Goal: Task Accomplishment & Management: Manage account settings

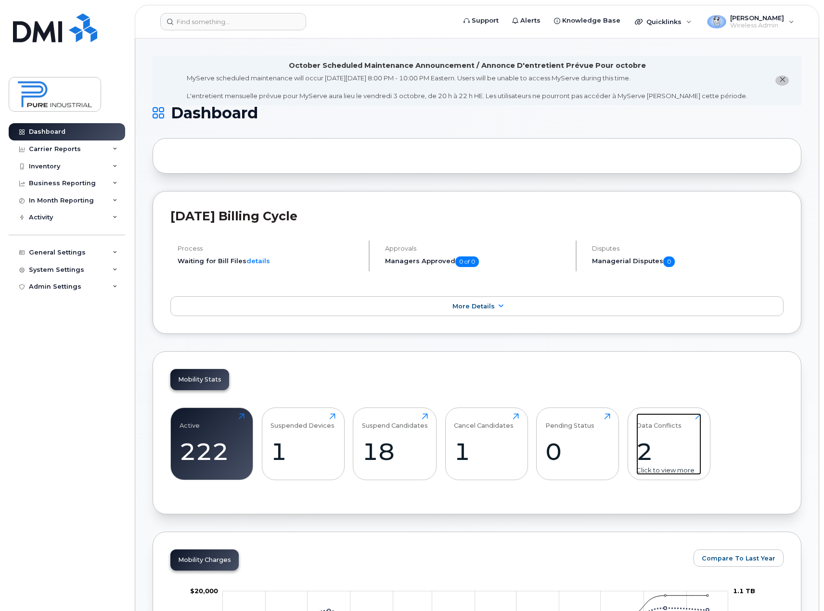
click at [654, 445] on div "2" at bounding box center [668, 452] width 65 height 28
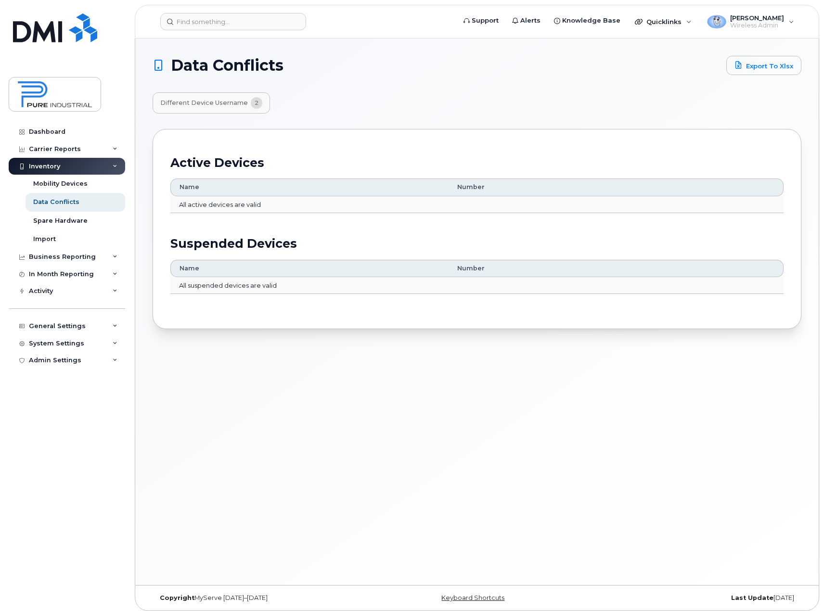
click at [223, 99] on span "Different Device Username" at bounding box center [204, 103] width 88 height 8
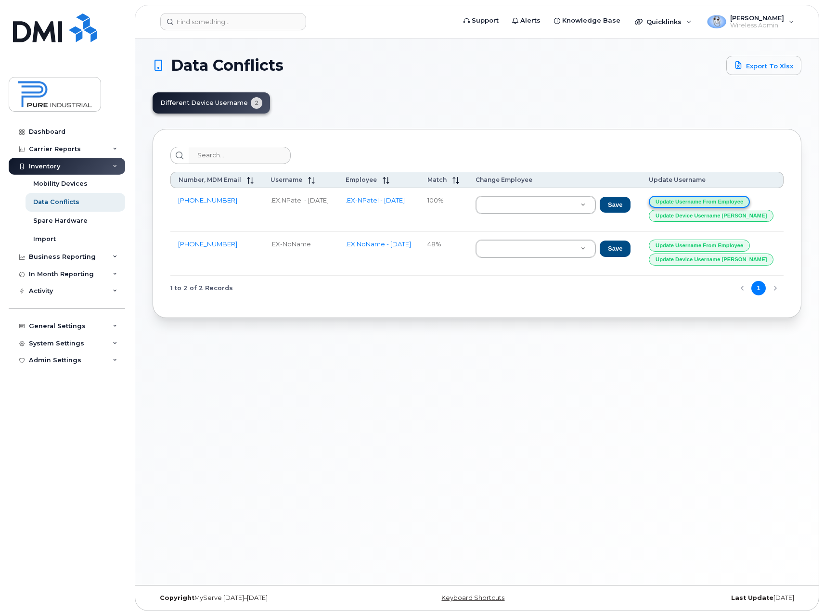
click at [709, 201] on button "Update Username from Employee" at bounding box center [699, 202] width 101 height 12
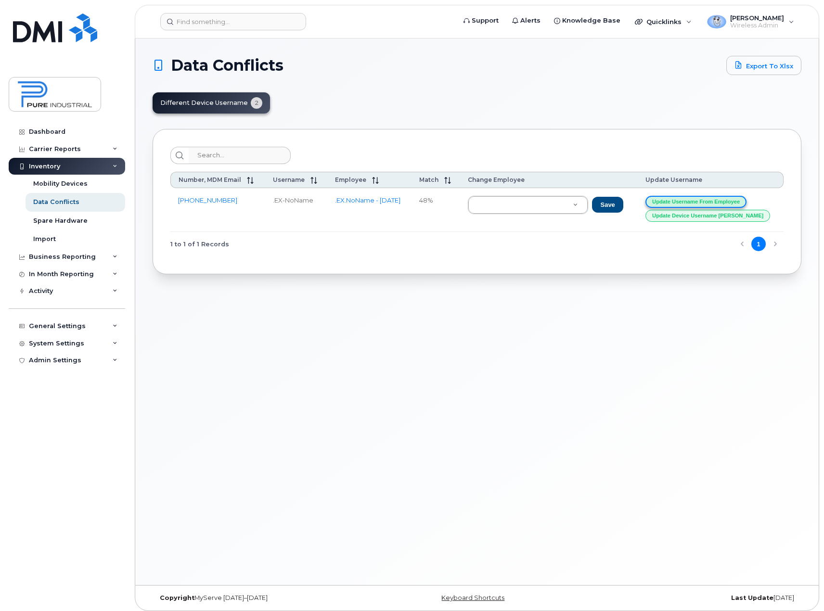
click at [704, 202] on button "Update Username from Employee" at bounding box center [696, 202] width 101 height 12
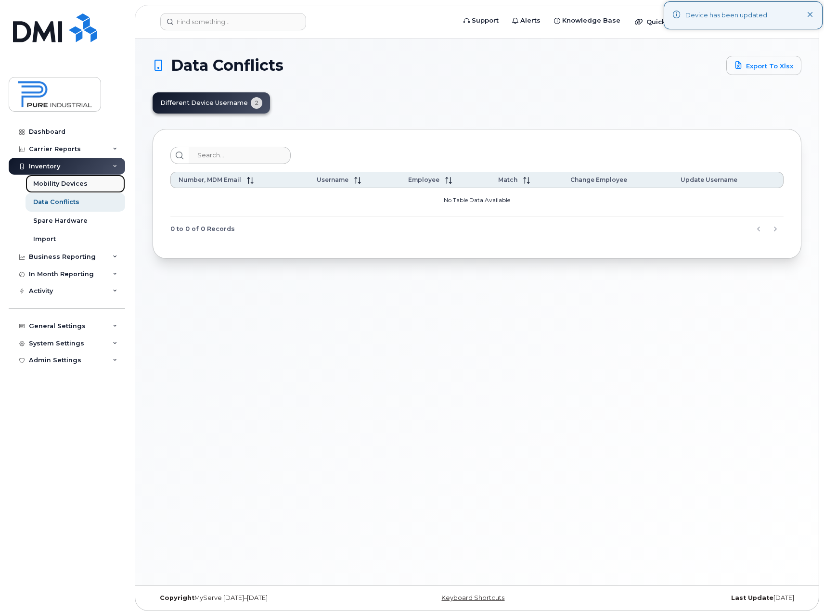
click at [58, 183] on div "Mobility Devices" at bounding box center [60, 184] width 54 height 9
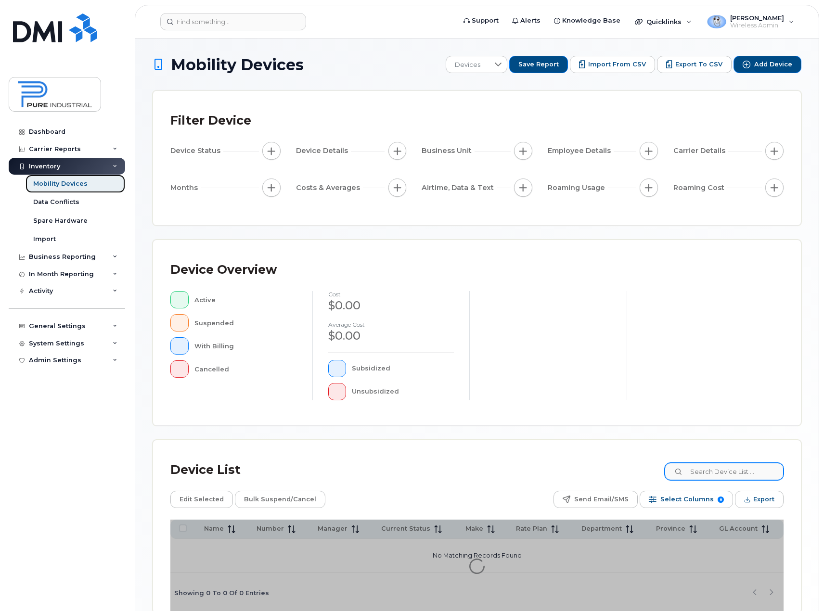
scroll to position [51, 0]
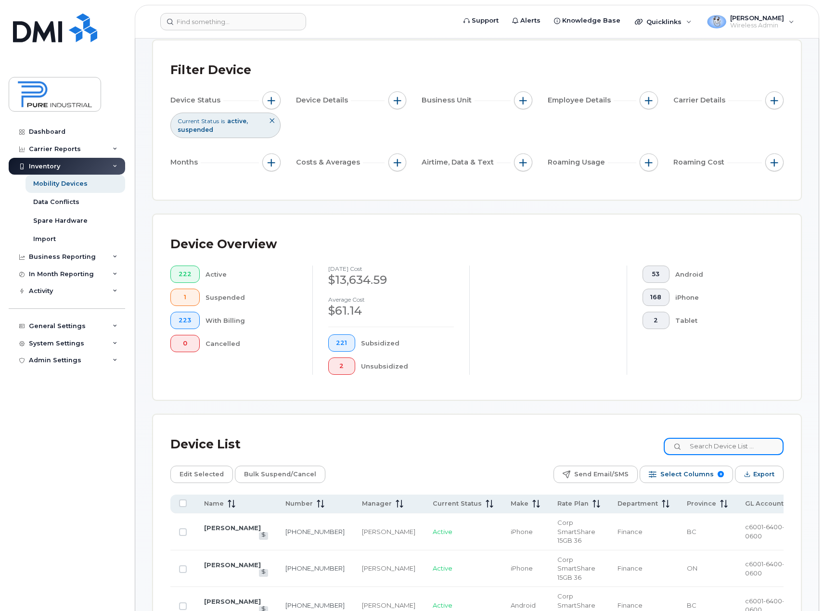
click at [717, 449] on input at bounding box center [724, 446] width 120 height 17
type input ".ex"
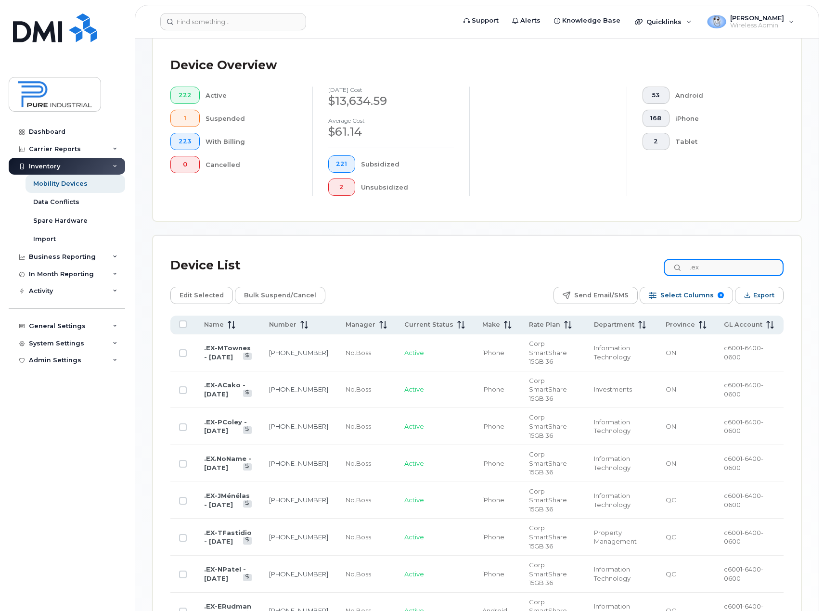
scroll to position [291, 0]
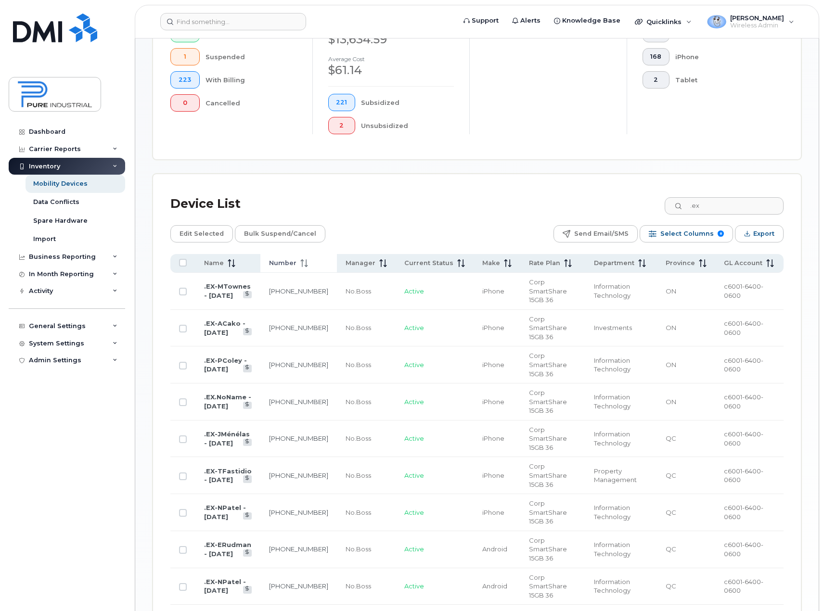
click at [308, 265] on icon at bounding box center [304, 263] width 8 height 8
click at [308, 265] on icon at bounding box center [304, 263] width 7 height 8
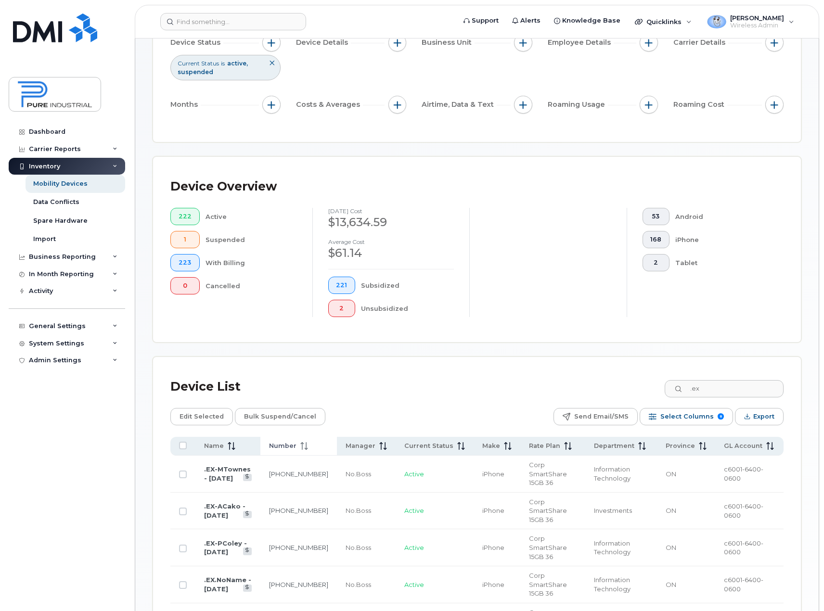
scroll to position [0, 0]
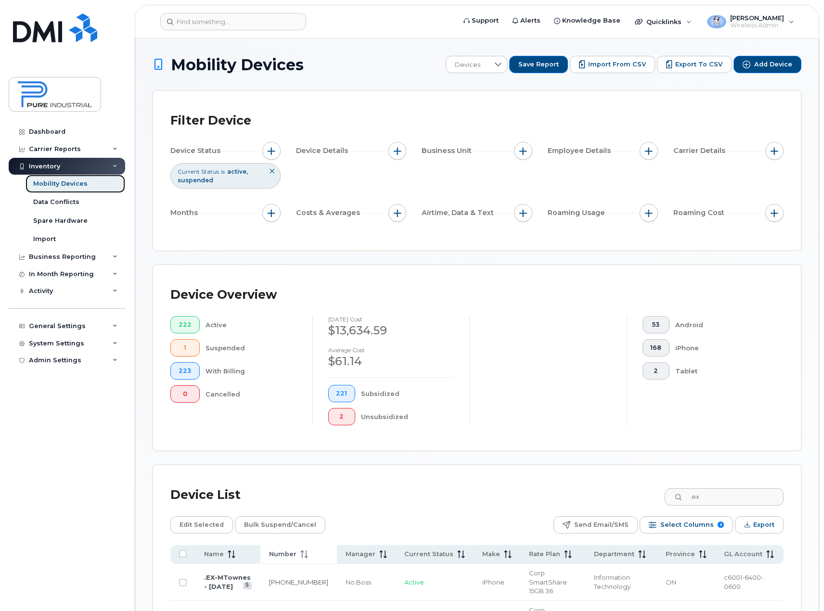
click at [58, 186] on div "Mobility Devices" at bounding box center [60, 184] width 54 height 9
drag, startPoint x: 720, startPoint y: 498, endPoint x: 680, endPoint y: 503, distance: 39.8
click at [680, 503] on input ".ex" at bounding box center [724, 497] width 120 height 17
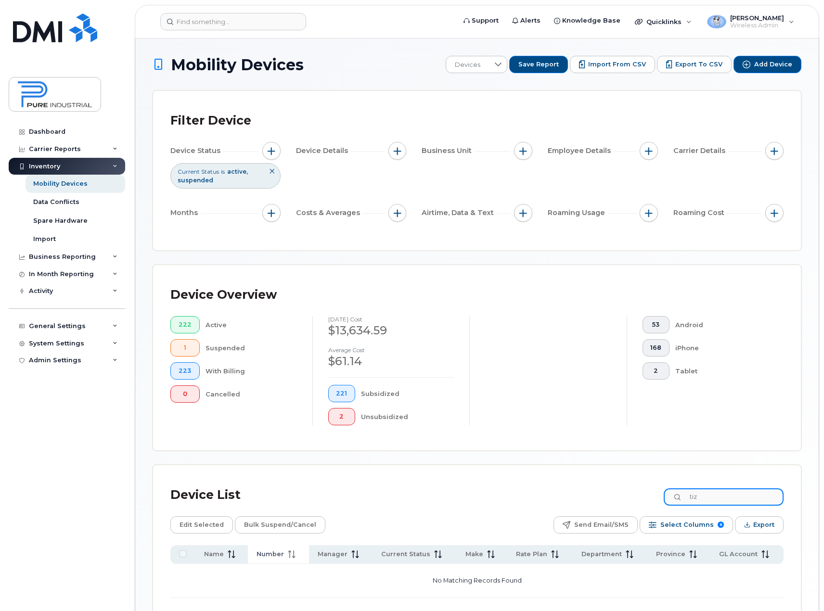
click at [723, 496] on input "tiz" at bounding box center [724, 497] width 120 height 17
type input "t"
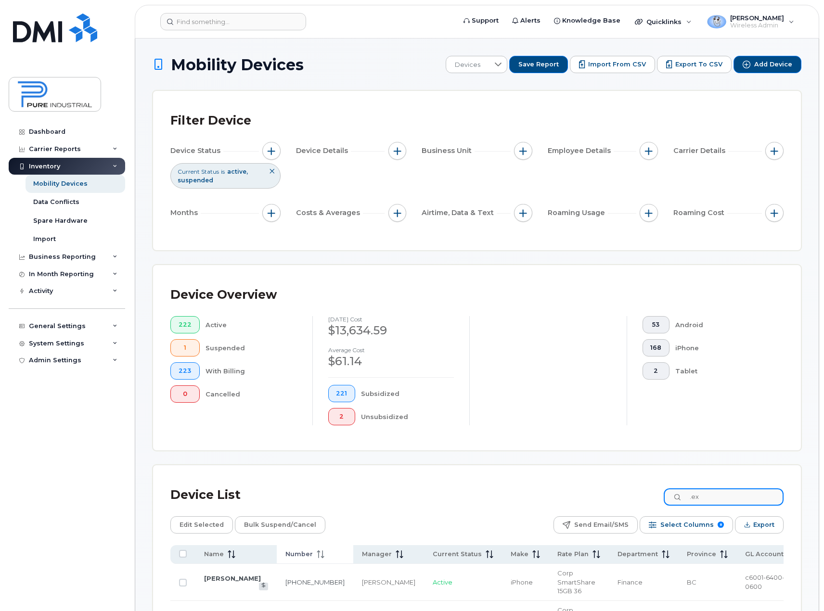
type input ".ex"
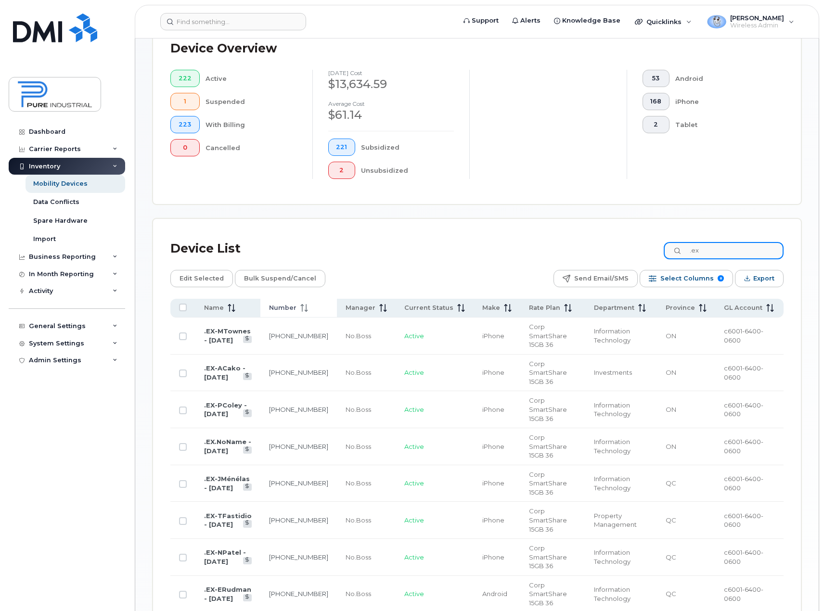
scroll to position [337, 0]
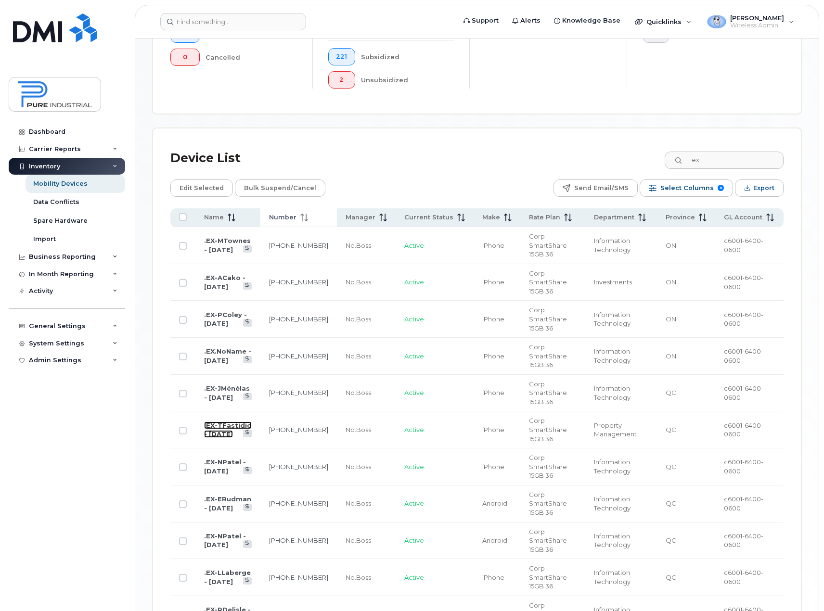
click at [231, 422] on link ".EX-TFastidio - 15.12.2025" at bounding box center [228, 430] width 48 height 17
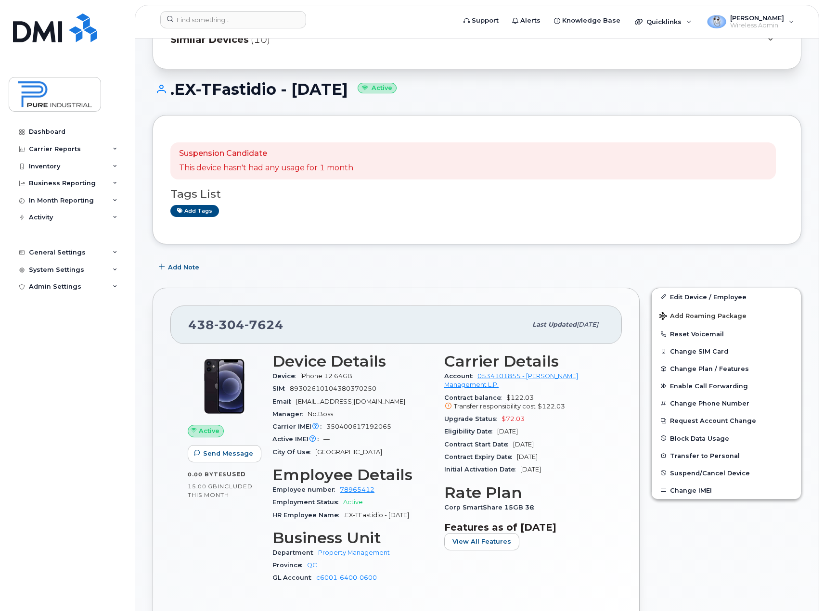
scroll to position [144, 0]
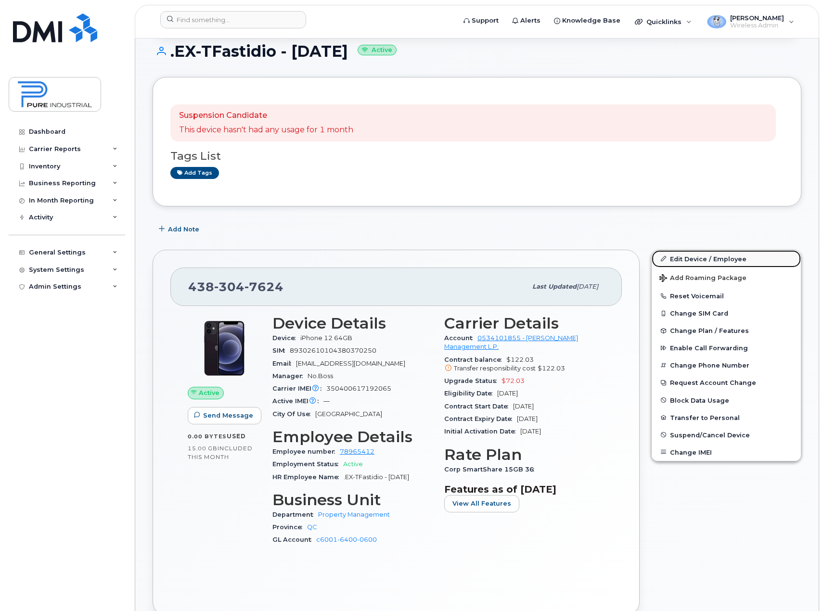
click at [698, 259] on link "Edit Device / Employee" at bounding box center [726, 258] width 149 height 17
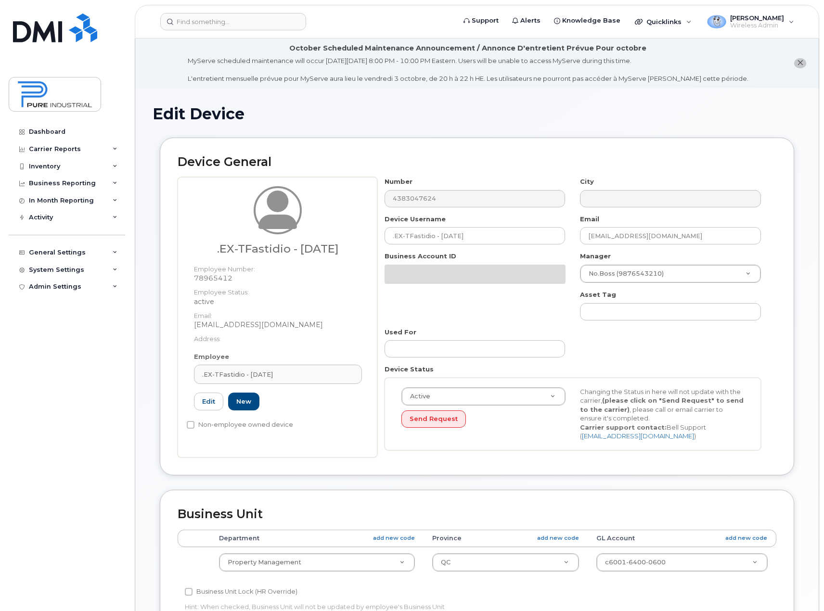
select select "5773520"
select select "5773508"
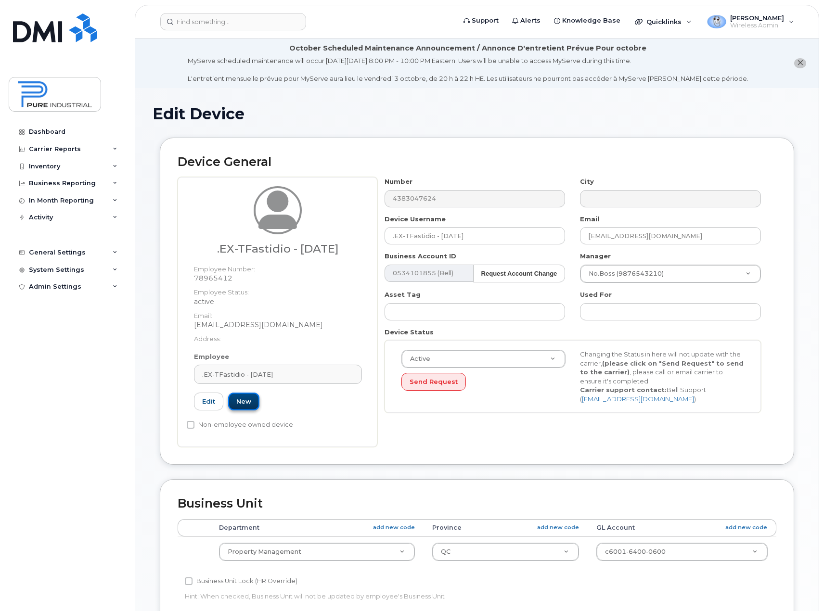
click at [248, 402] on link "New" at bounding box center [243, 402] width 31 height 18
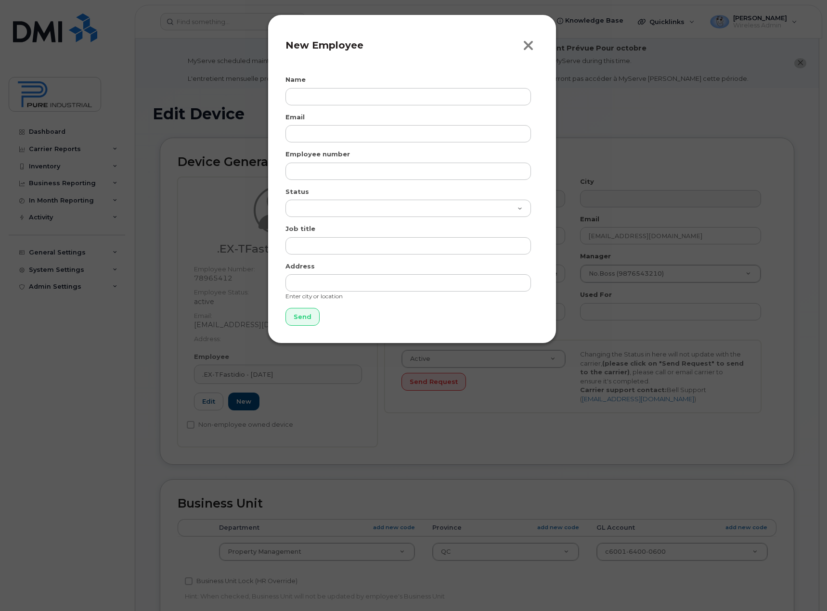
click at [527, 46] on icon "button" at bounding box center [528, 46] width 11 height 14
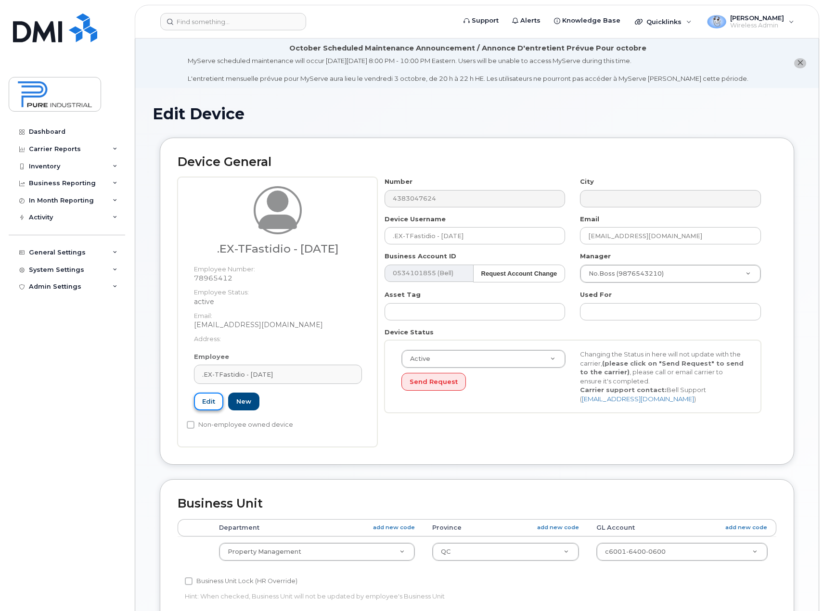
click at [210, 400] on link "Edit" at bounding box center [208, 402] width 29 height 18
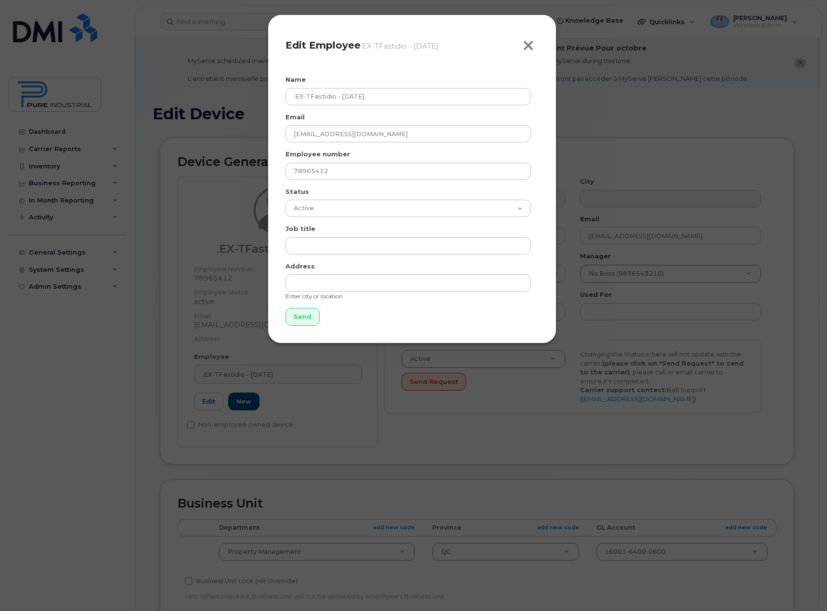
click at [529, 45] on icon "button" at bounding box center [528, 46] width 11 height 14
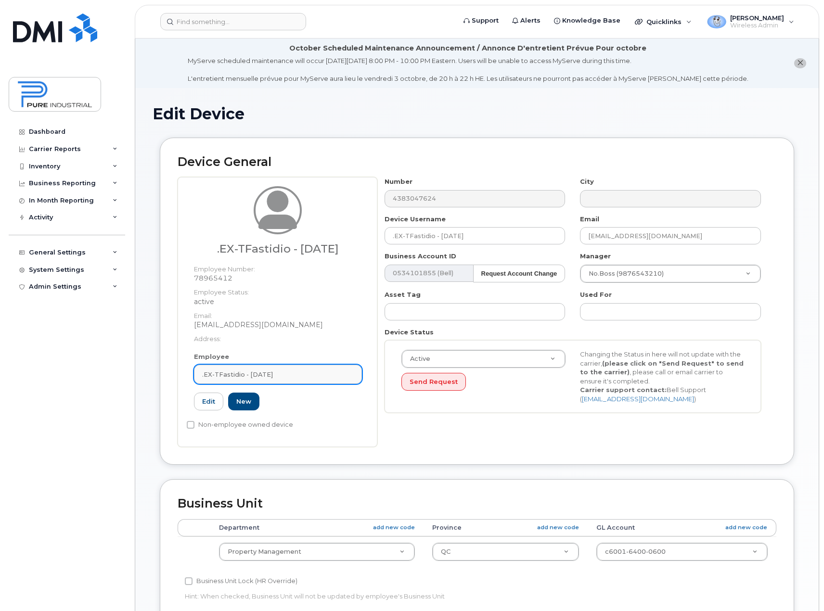
click at [271, 368] on link ".EX-TFastidio - 15.12.2025" at bounding box center [278, 374] width 168 height 19
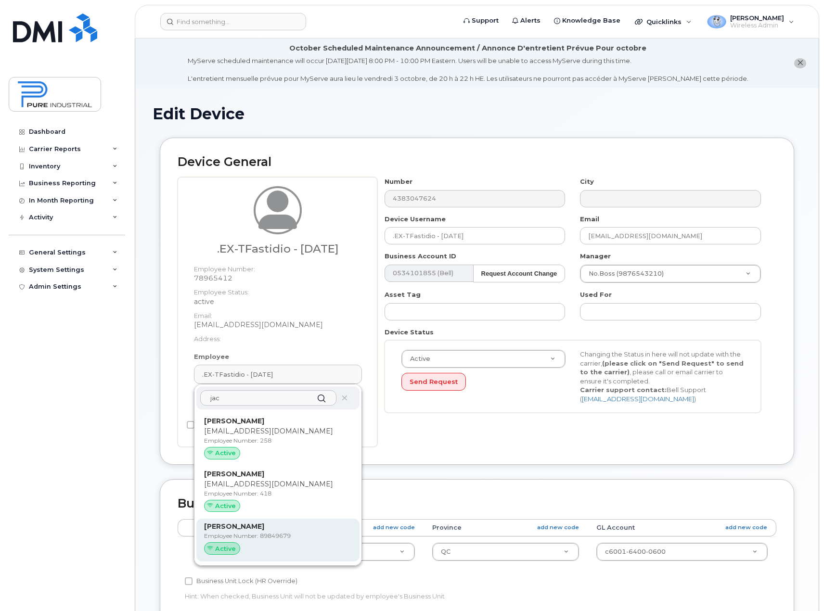
type input "jac"
click at [260, 541] on div "Jacques Lepage Employee Number: 89849679 Active" at bounding box center [278, 540] width 148 height 37
type input "89849679"
type input "Jacques Lepage"
select select "5773514"
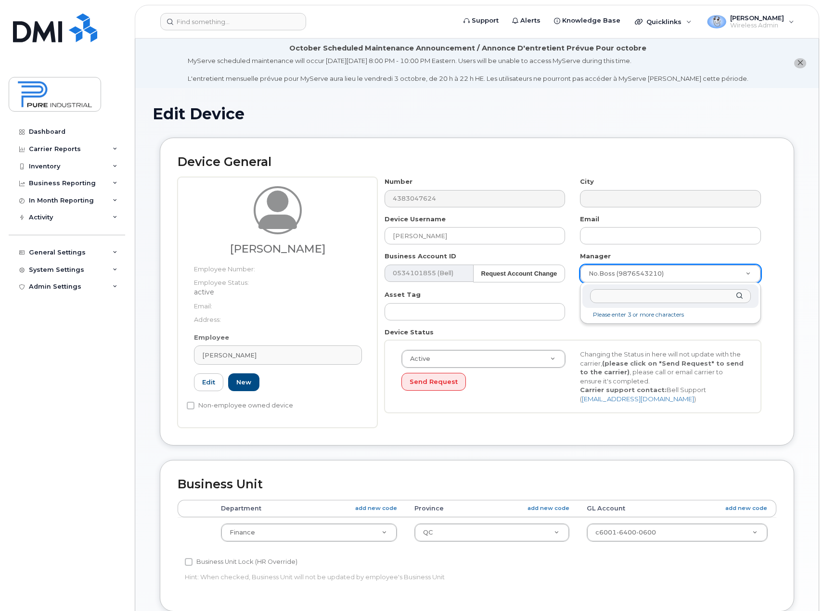
click at [678, 295] on input "text" at bounding box center [670, 296] width 161 height 14
type input "syl"
type input "é"
click at [413, 130] on div "Edit Device" at bounding box center [477, 121] width 649 height 32
click at [639, 298] on input "text" at bounding box center [670, 296] width 161 height 14
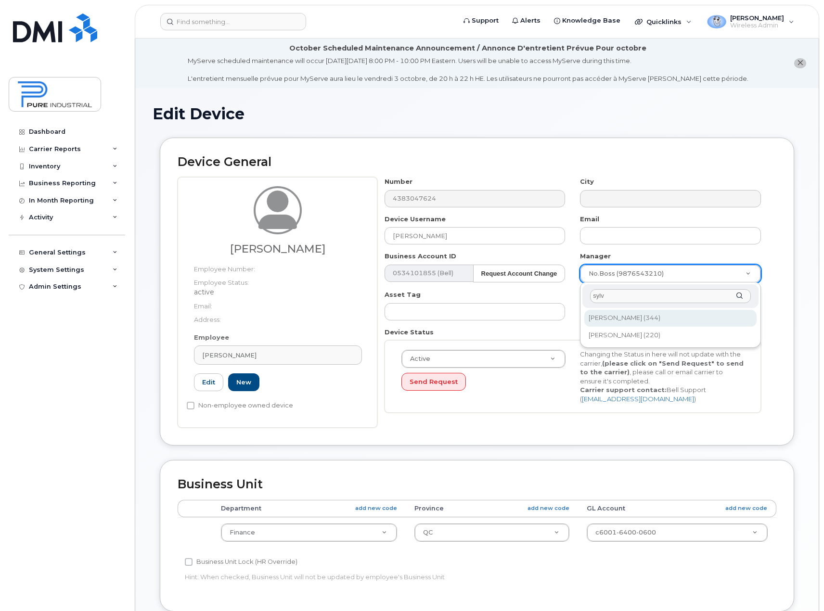
type input "sylv"
type input "2355710"
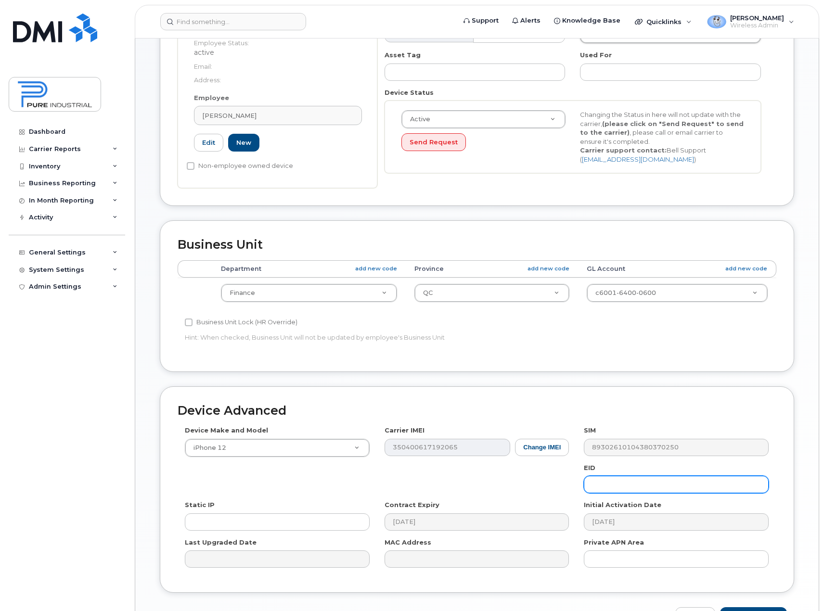
scroll to position [302, 0]
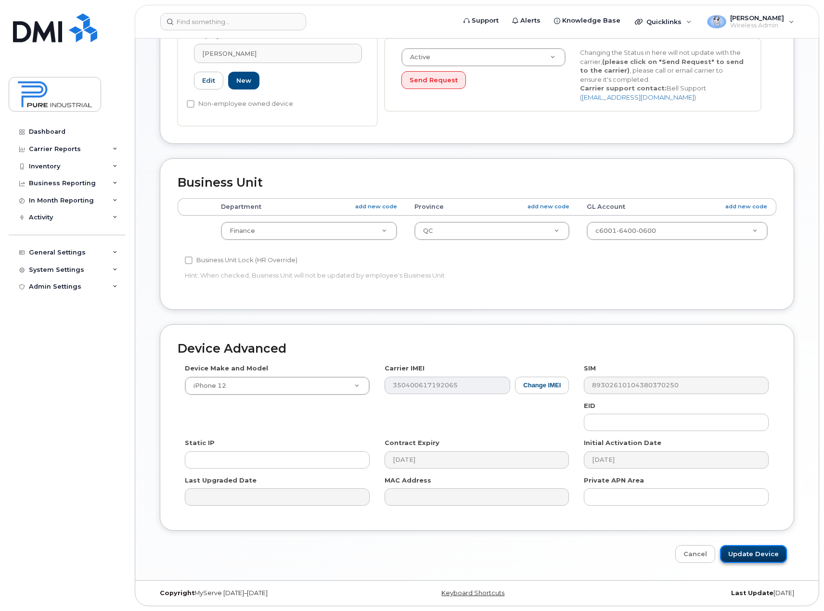
click at [751, 556] on input "Update Device" at bounding box center [753, 554] width 67 height 18
type input "Saving..."
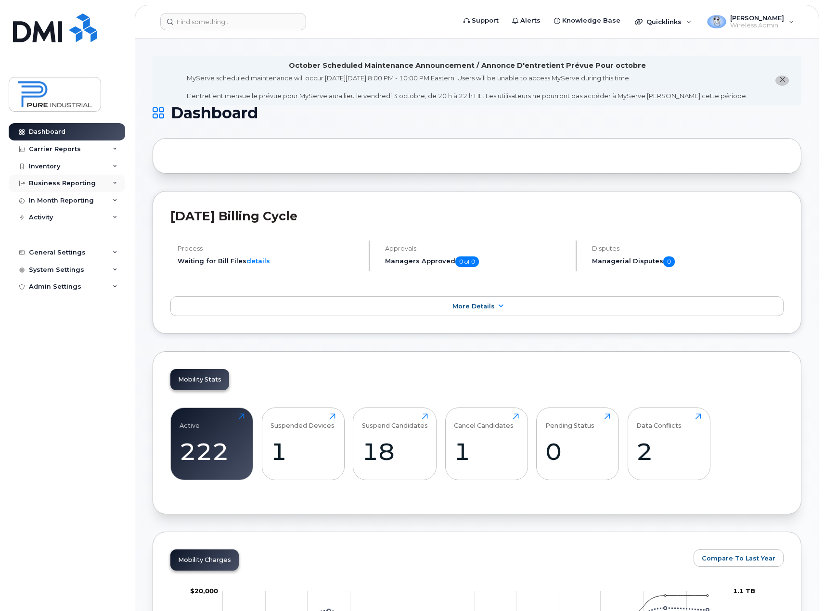
click at [110, 184] on div "Business Reporting" at bounding box center [67, 183] width 116 height 17
click at [117, 251] on icon at bounding box center [115, 252] width 5 height 5
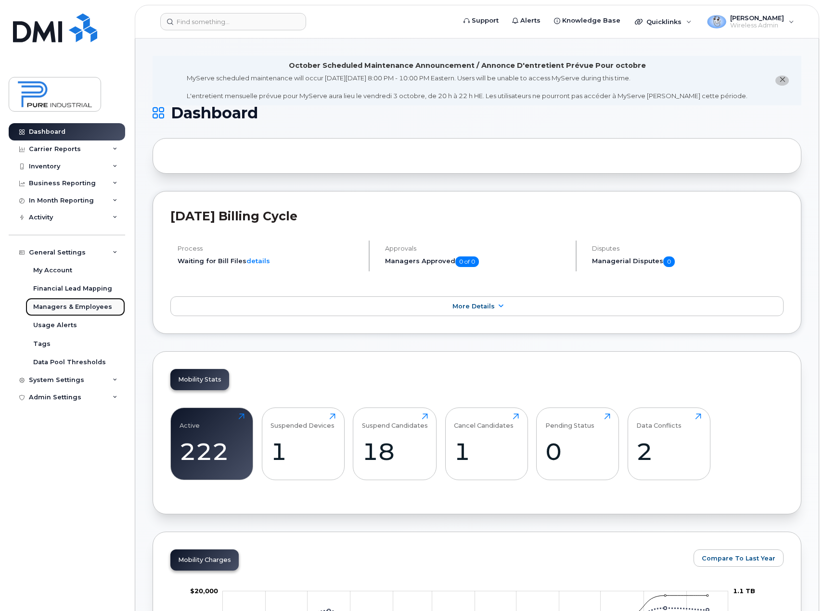
click at [81, 308] on div "Managers & Employees" at bounding box center [72, 307] width 79 height 9
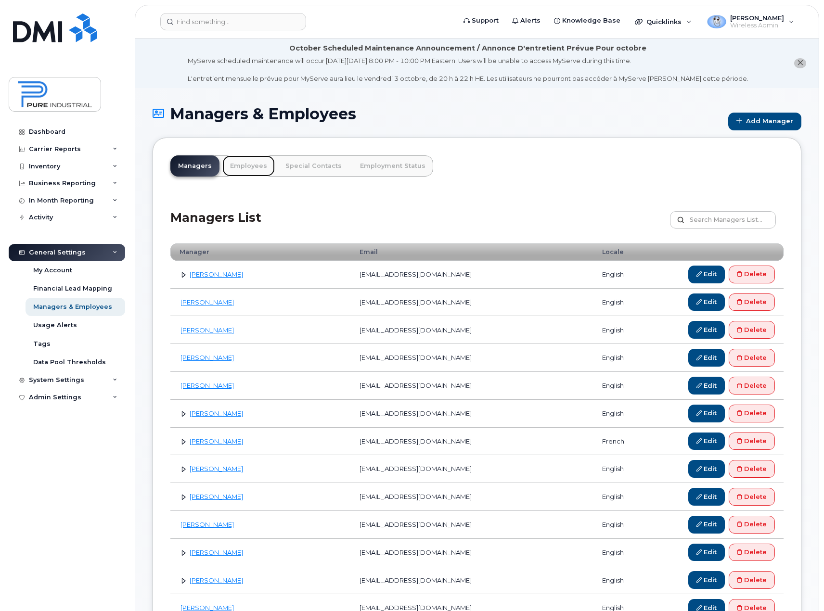
click at [237, 173] on link "Employees" at bounding box center [248, 165] width 52 height 21
click at [237, 167] on link "Employees" at bounding box center [248, 165] width 52 height 21
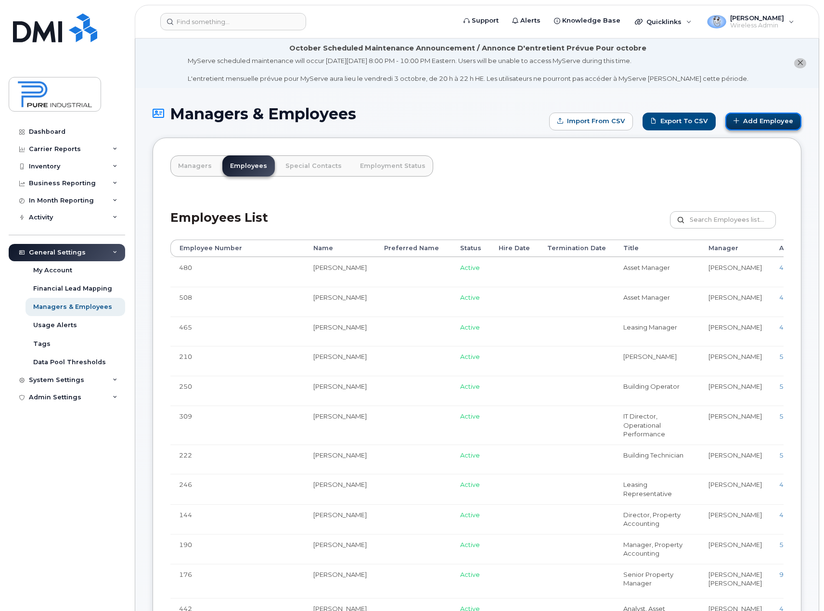
click at [762, 118] on link "Add Employee" at bounding box center [763, 122] width 76 height 18
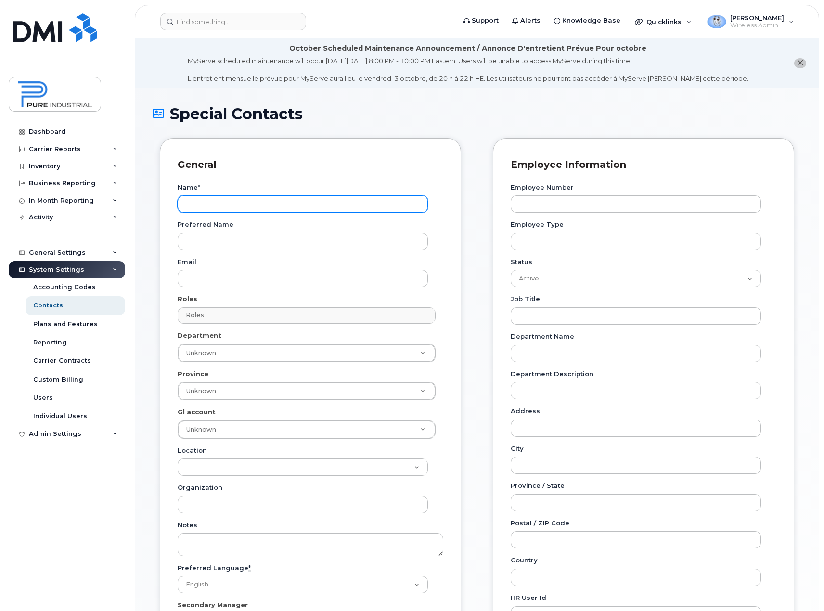
click at [286, 201] on input "Name *" at bounding box center [303, 203] width 250 height 17
click at [250, 200] on input "Jacques" at bounding box center [303, 203] width 250 height 17
type input "[PERSON_NAME]"
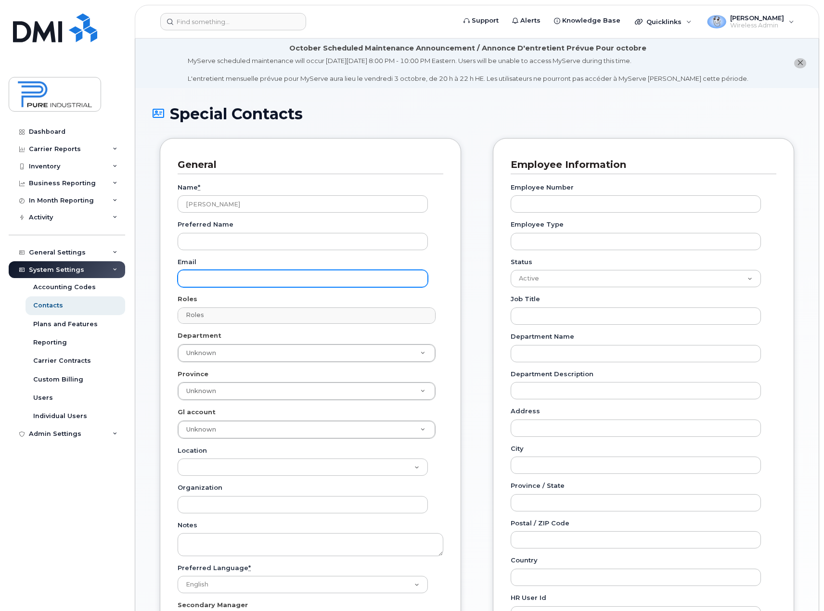
click at [258, 271] on input "Email" at bounding box center [303, 278] width 250 height 17
type input "j"
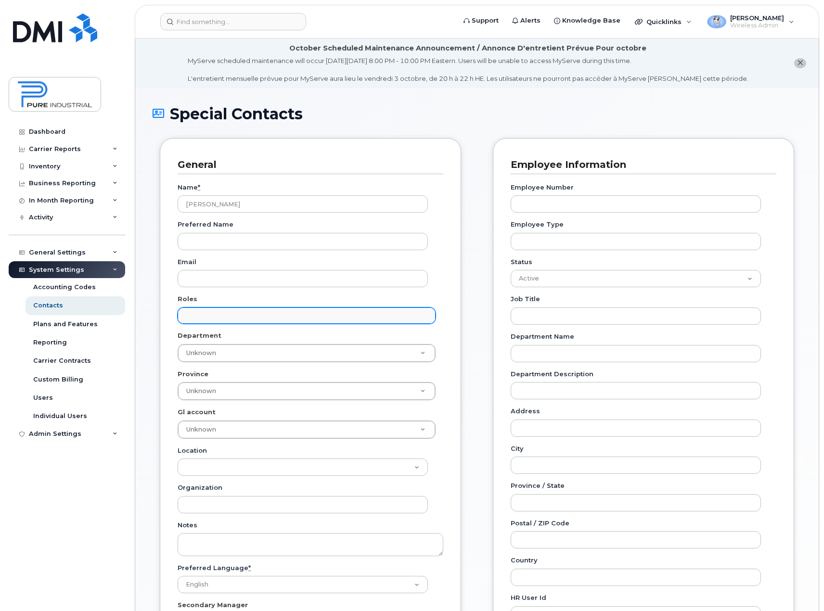
click at [243, 319] on input "text" at bounding box center [307, 315] width 249 height 13
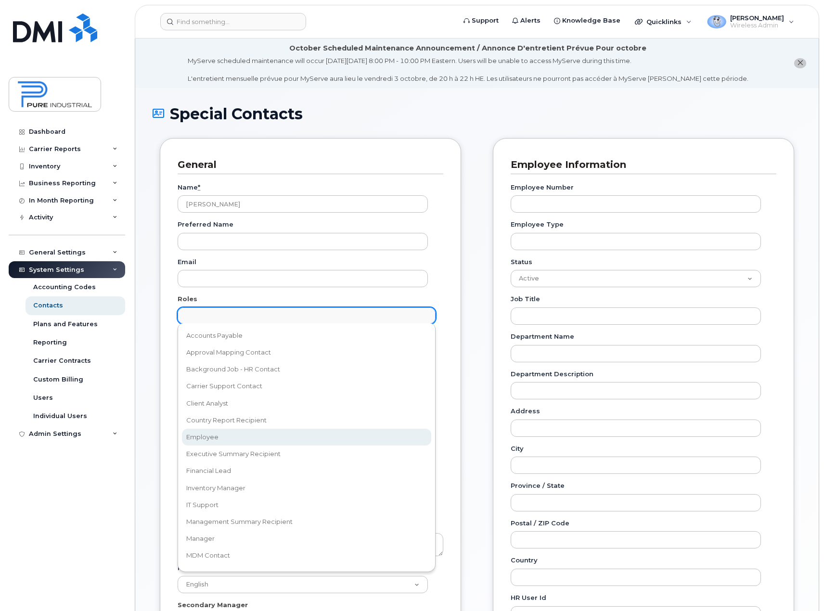
select select "16"
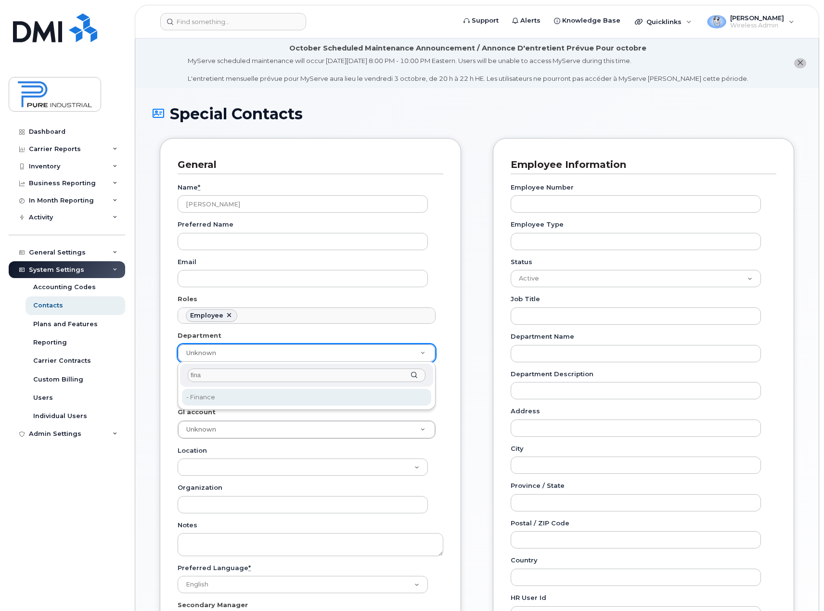
type input "fina"
type input "5773514"
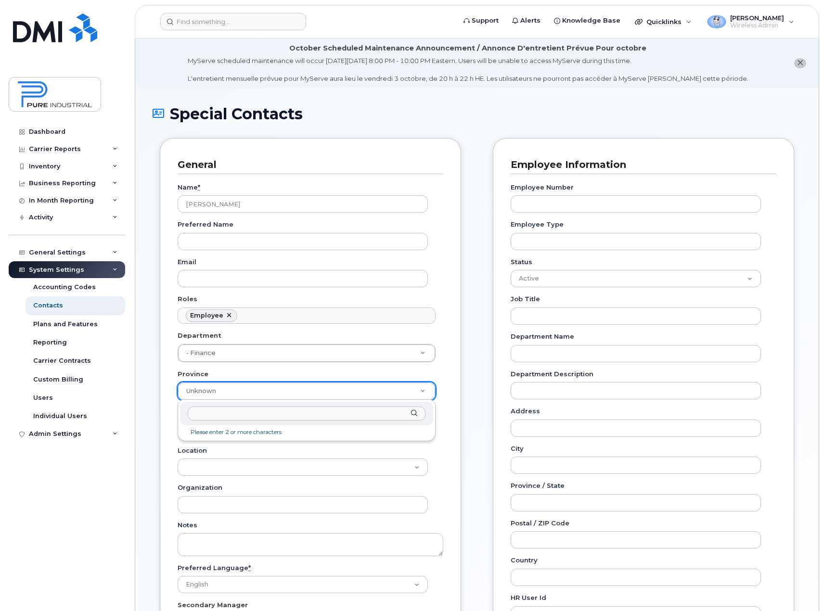
click at [211, 414] on input "text" at bounding box center [307, 414] width 238 height 14
type input "qc"
type input "5773508"
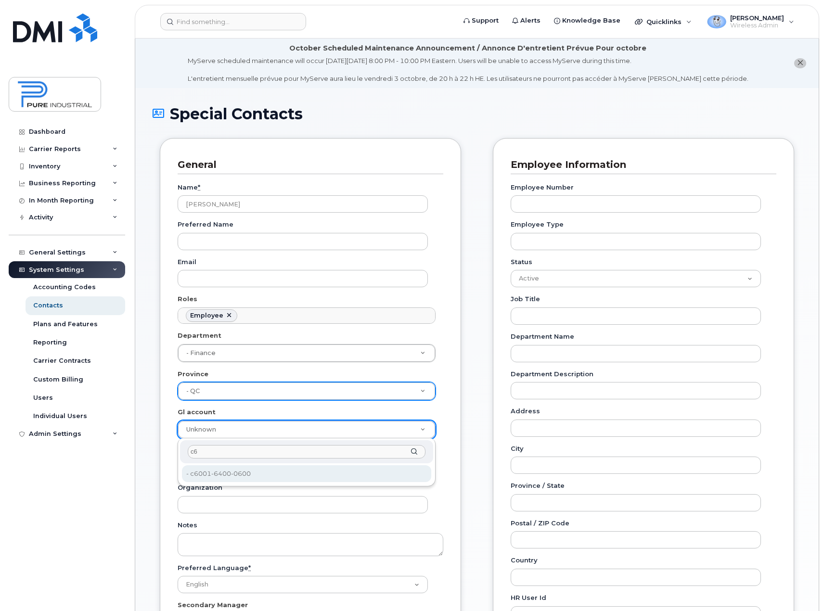
type input "c6"
type input "5773521"
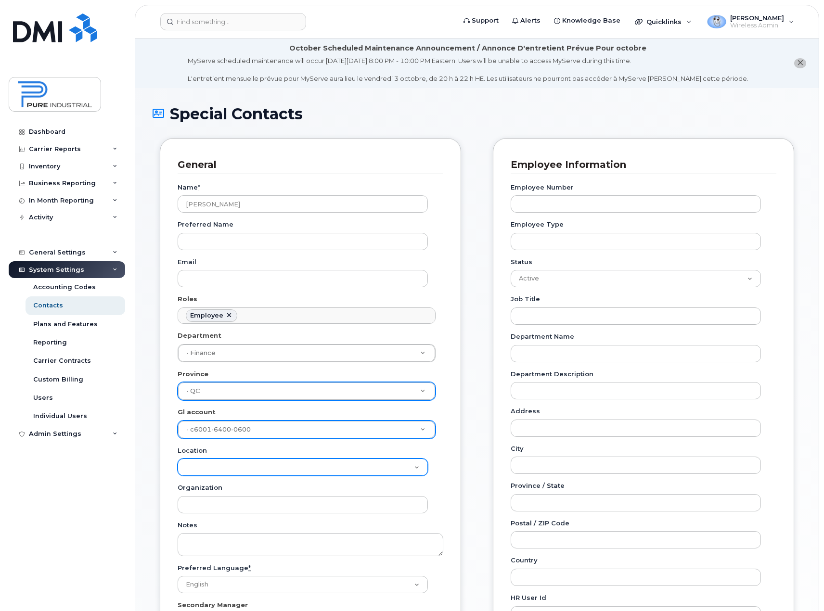
click at [204, 468] on select "Location" at bounding box center [303, 467] width 250 height 17
drag, startPoint x: 464, startPoint y: 458, endPoint x: 473, endPoint y: 462, distance: 9.5
click at [469, 458] on div "General Name * Jacques Lepage Preferred Name Email Roles Employee Accounts Paya…" at bounding box center [477, 488] width 649 height 700
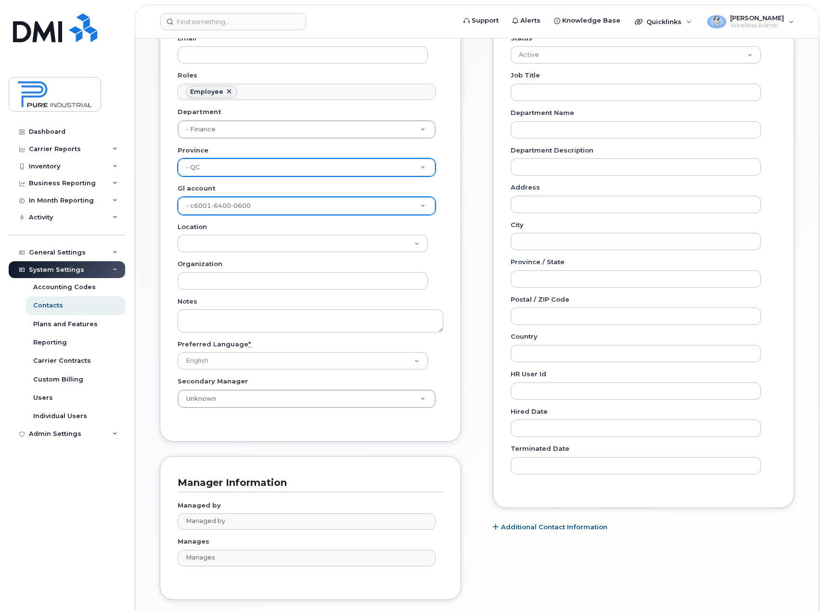
scroll to position [241, 0]
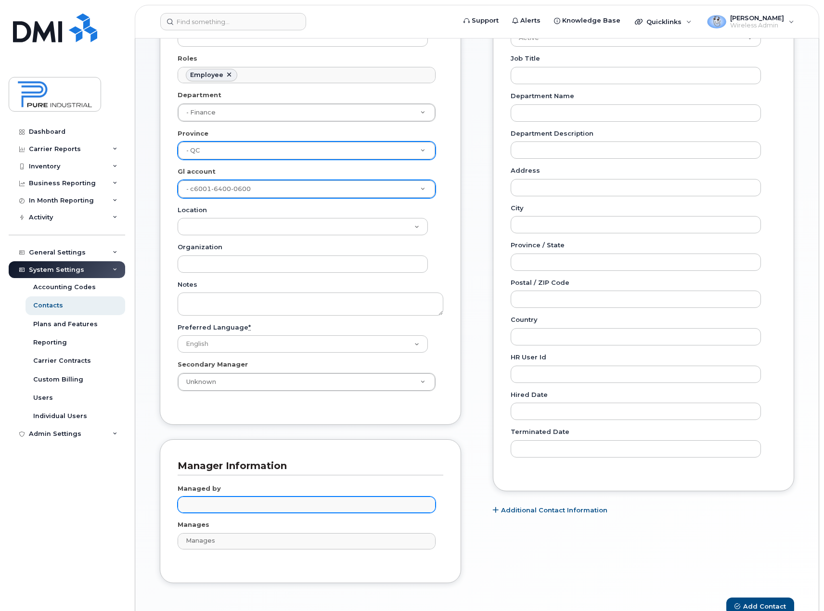
click at [218, 507] on input "text" at bounding box center [307, 504] width 249 height 13
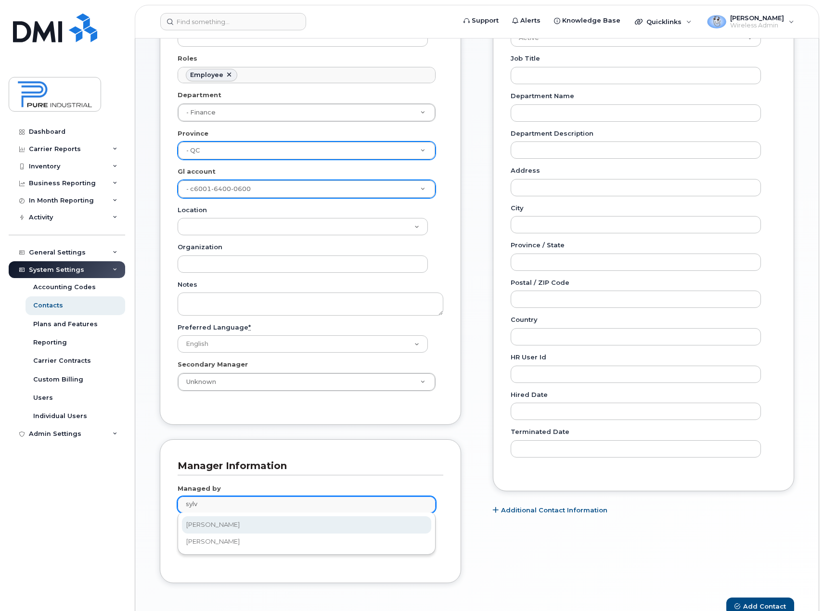
type input "sylv"
type input "2355710"
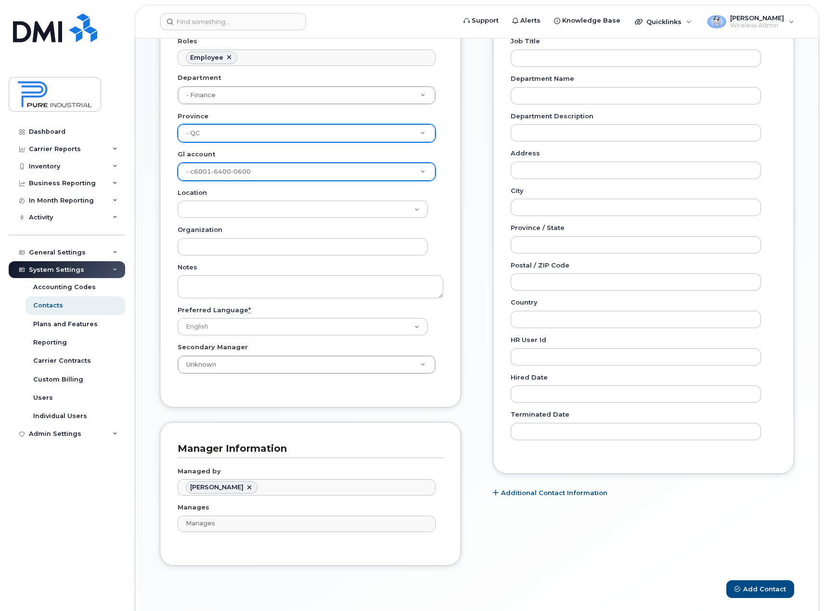
scroll to position [293, 0]
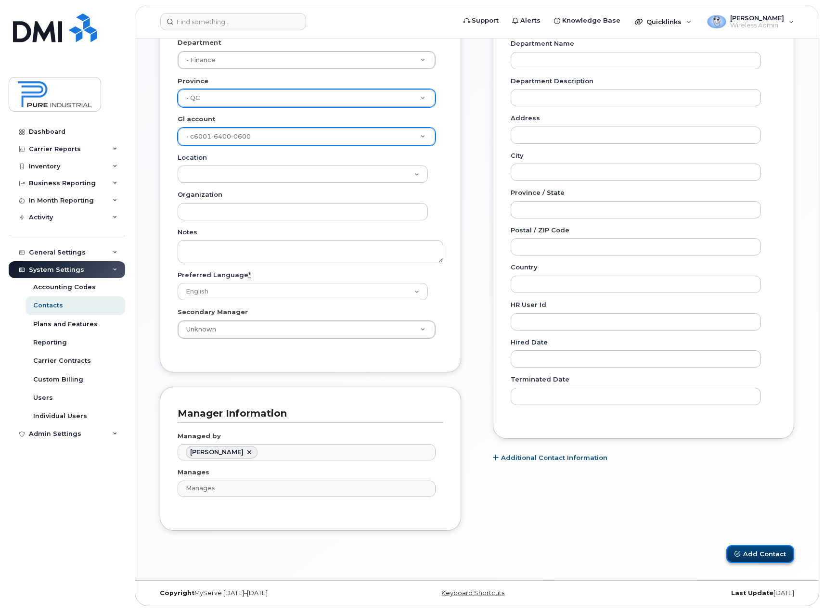
click at [756, 555] on button "Add Contact" at bounding box center [760, 554] width 68 height 18
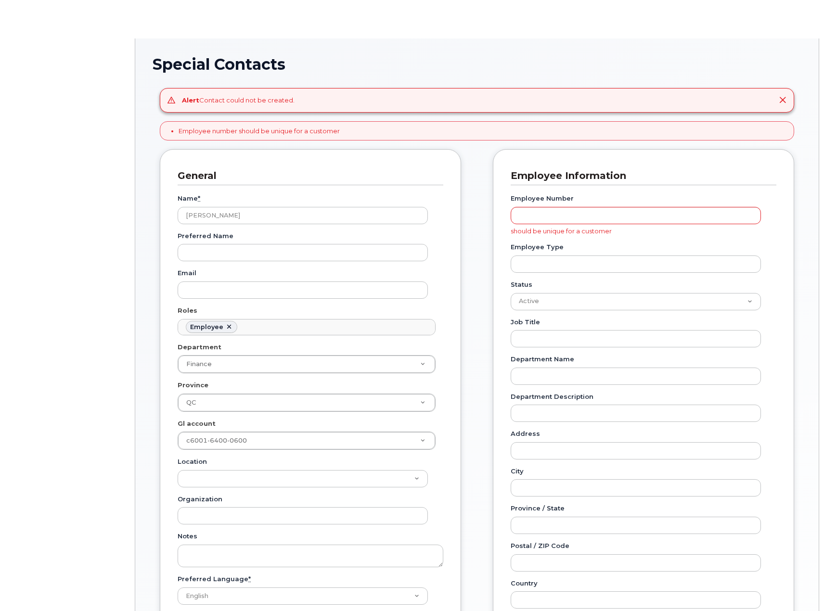
scroll to position [28, 0]
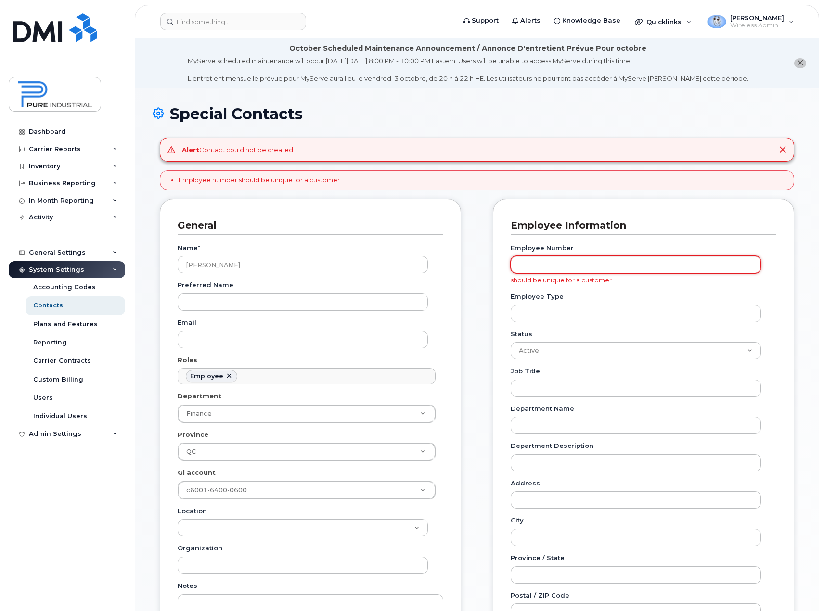
click at [599, 269] on input "Employee Number" at bounding box center [636, 264] width 250 height 17
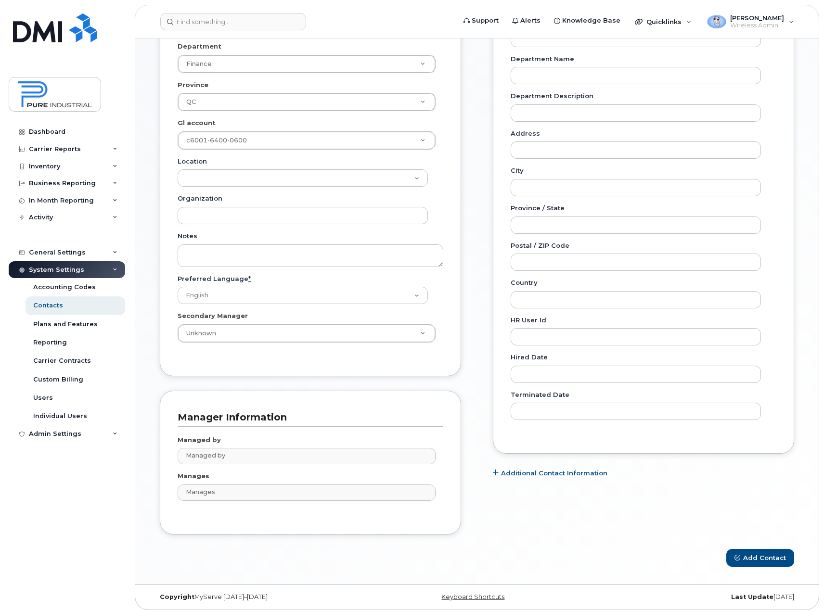
scroll to position [354, 0]
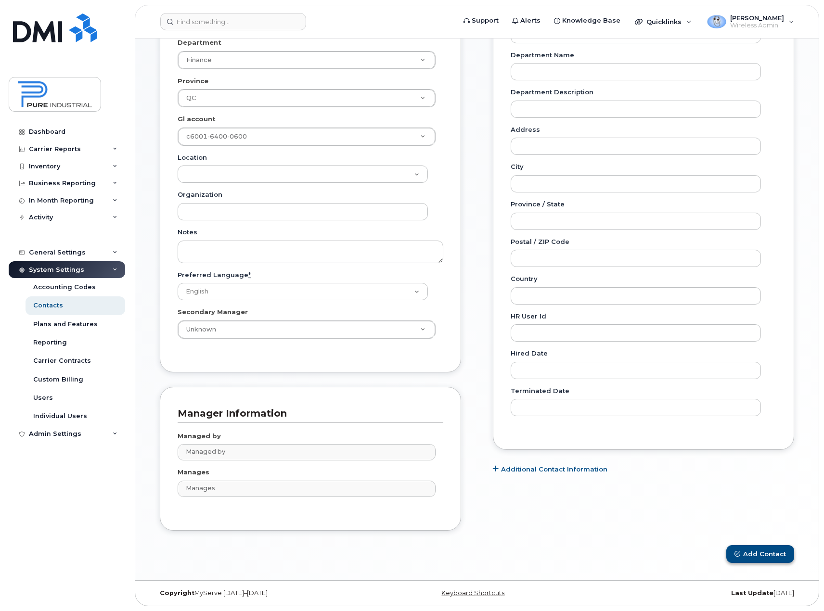
type input "89849679"
click at [759, 551] on button "Add Contact" at bounding box center [760, 554] width 68 height 18
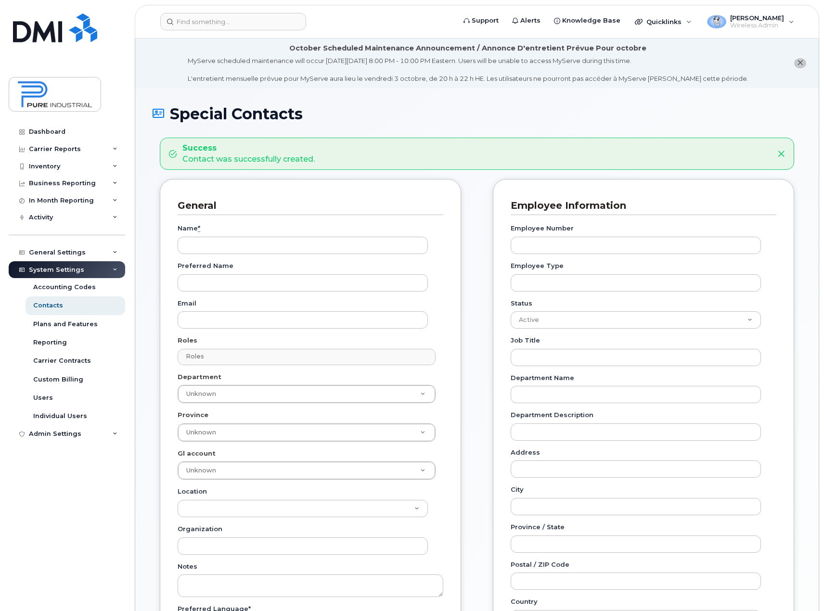
click at [801, 65] on icon "close notification" at bounding box center [800, 63] width 6 height 6
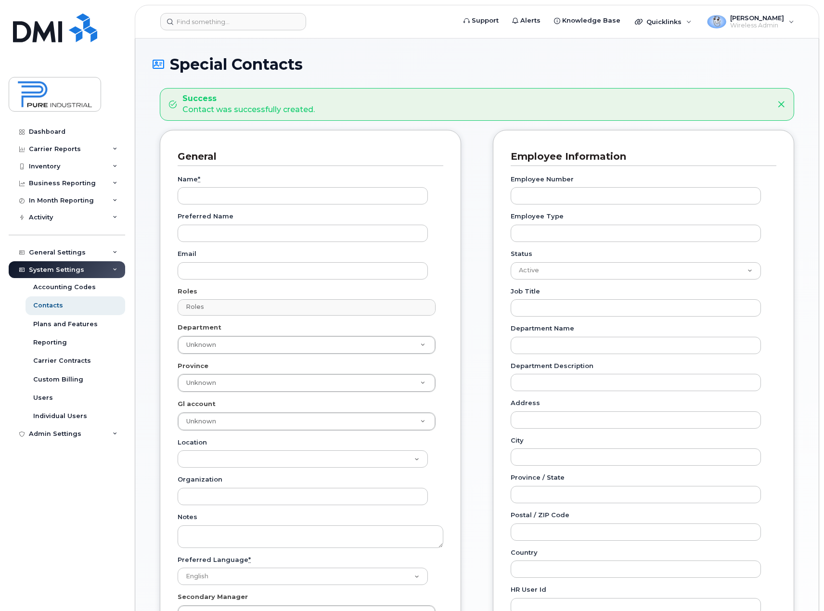
click at [113, 268] on icon at bounding box center [115, 270] width 5 height 5
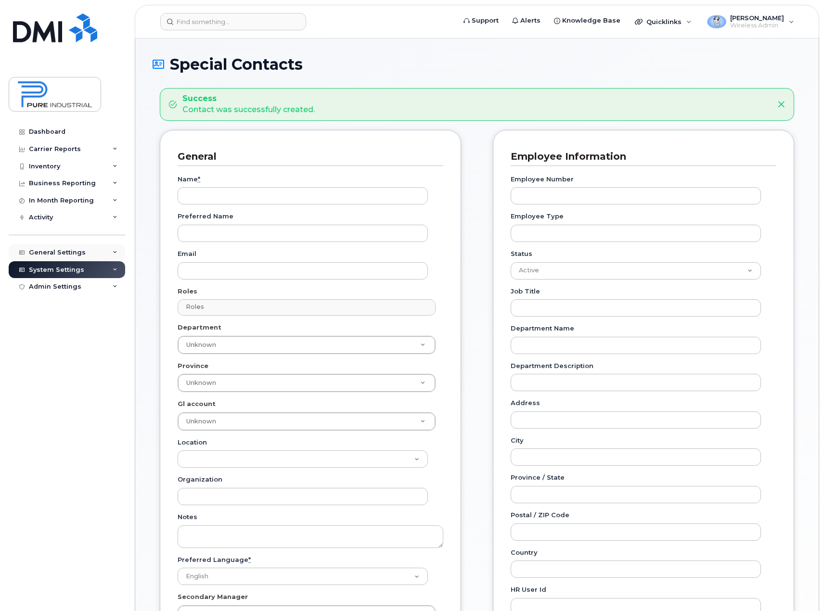
click at [114, 253] on icon at bounding box center [115, 252] width 5 height 5
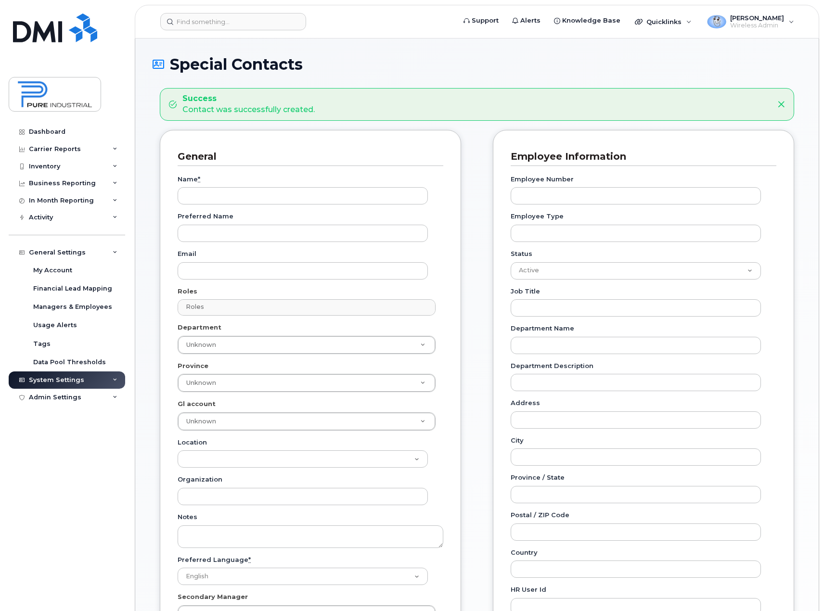
click at [116, 380] on icon at bounding box center [115, 380] width 5 height 5
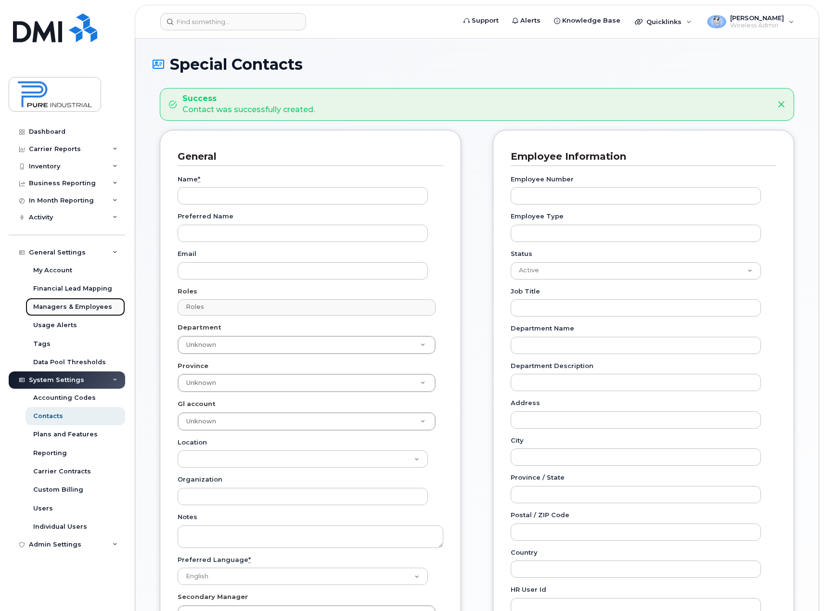
click at [72, 307] on div "Managers & Employees" at bounding box center [72, 307] width 79 height 9
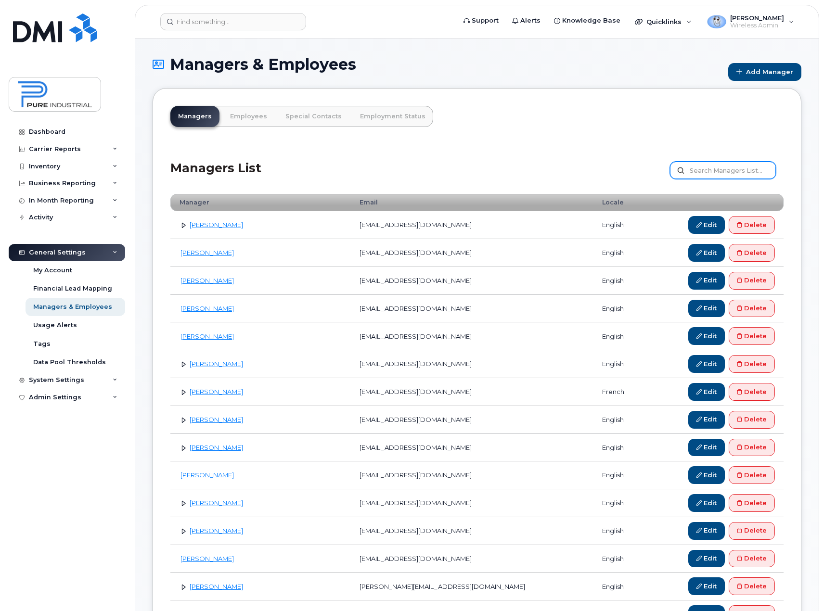
click at [714, 175] on input "text" at bounding box center [723, 170] width 106 height 17
type input "[PERSON_NAME]"
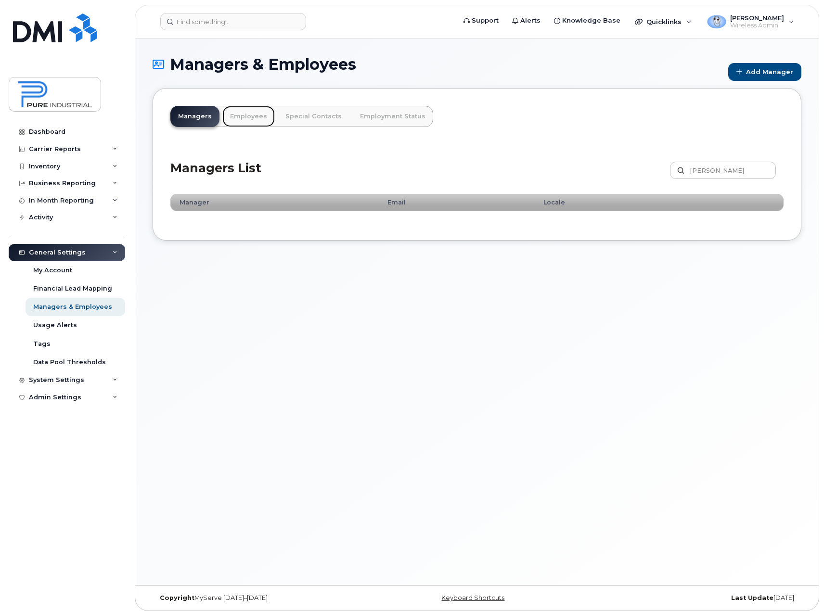
click at [249, 114] on link "Employees" at bounding box center [248, 116] width 52 height 21
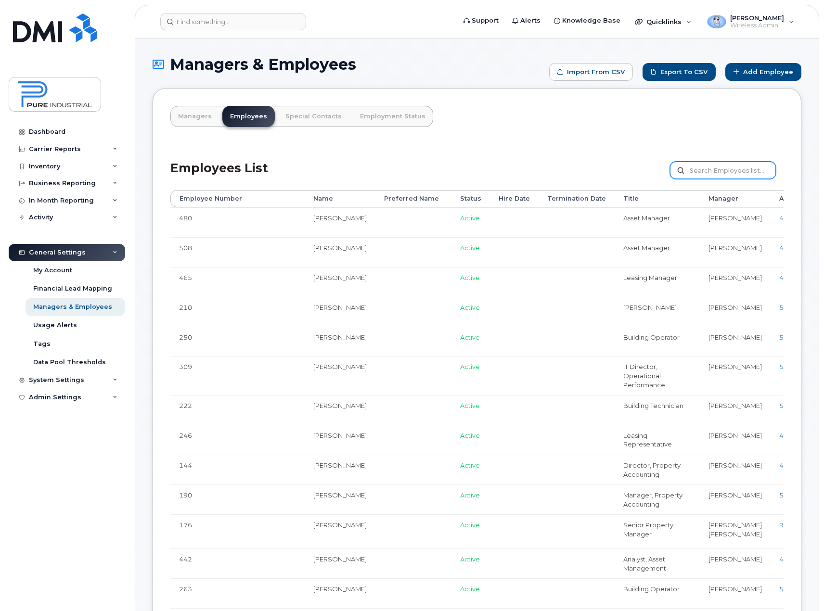
click at [754, 169] on input "text" at bounding box center [723, 170] width 106 height 17
type input "éthier"
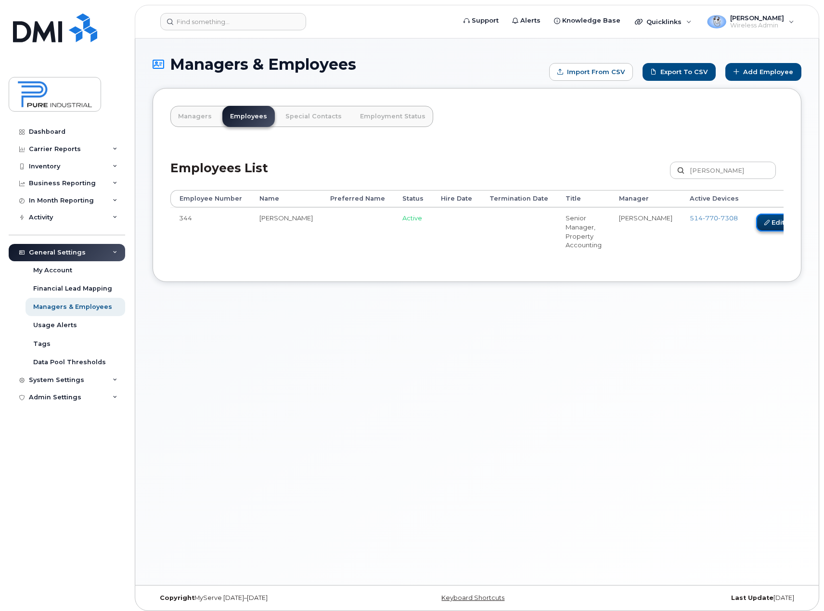
click at [756, 224] on link "Edit" at bounding box center [774, 223] width 37 height 18
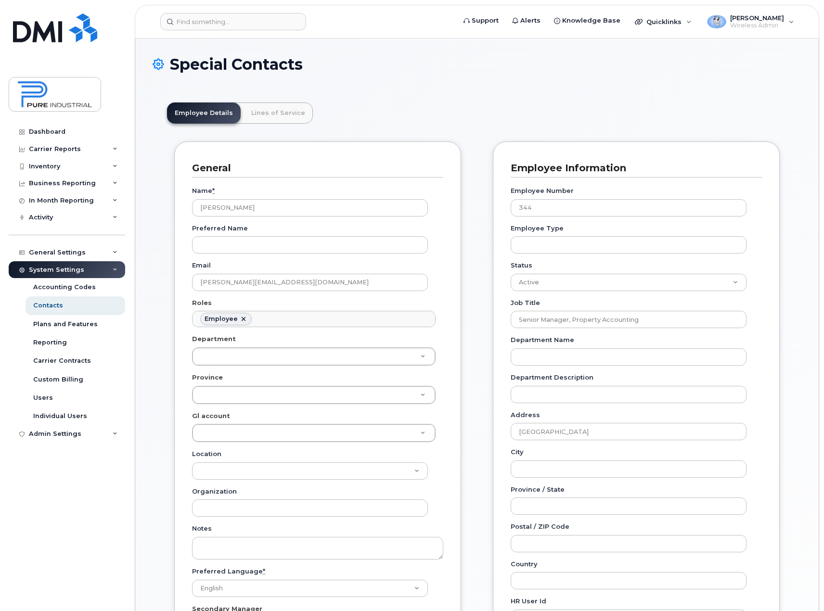
scroll to position [28, 0]
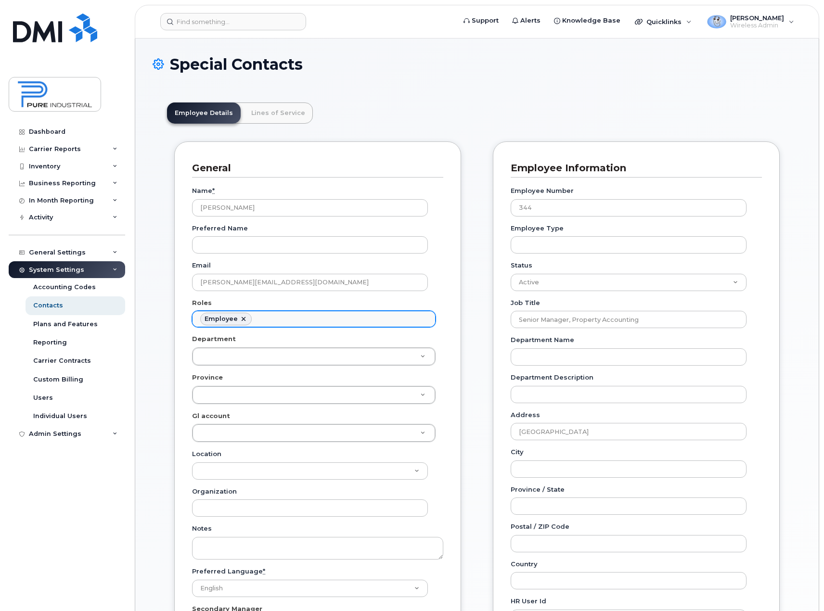
click at [244, 319] on link at bounding box center [244, 319] width 8 height 8
select select
type input "Roles"
click at [244, 319] on ul "Roles" at bounding box center [314, 318] width 243 height 15
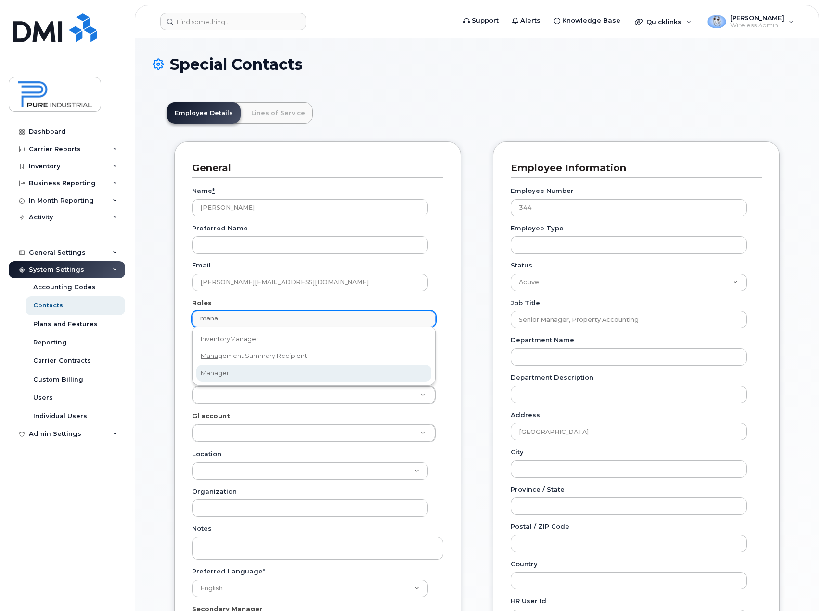
type input "mana"
select select "1"
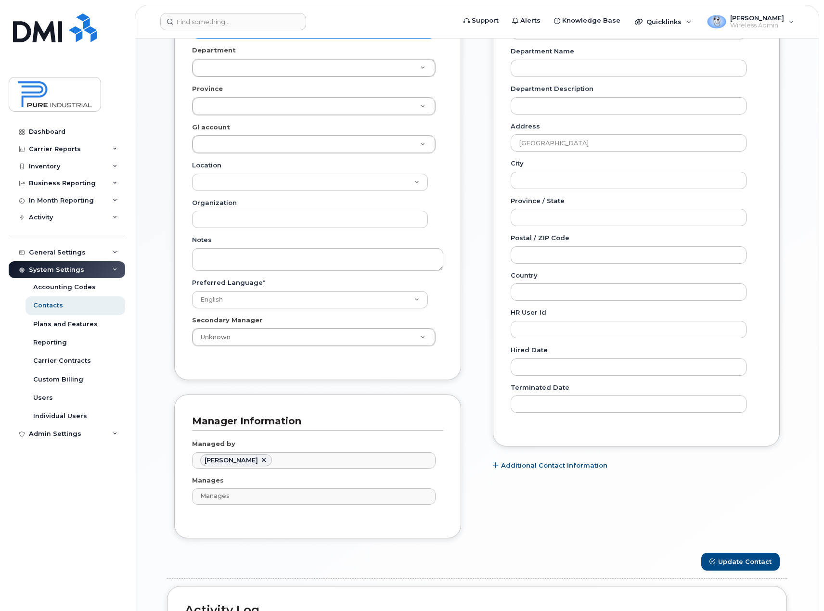
scroll to position [428, 0]
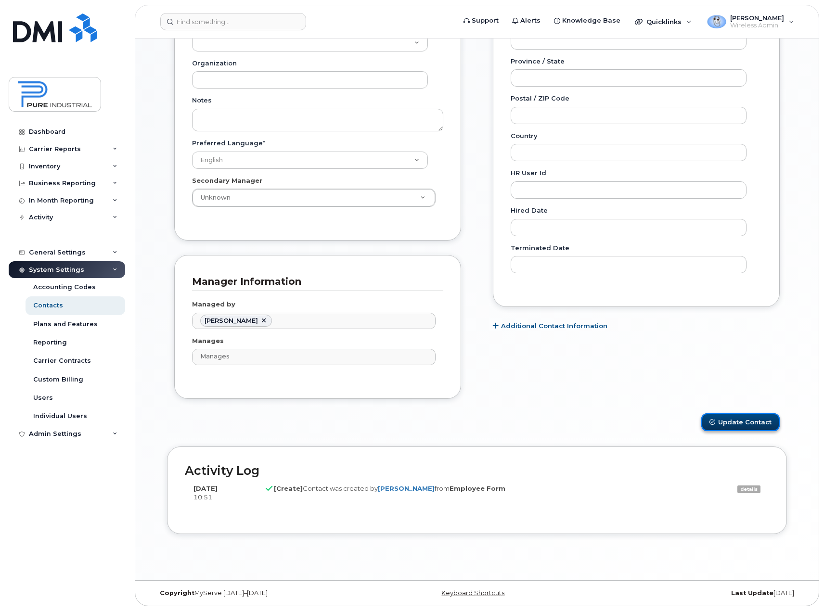
click at [737, 422] on button "Update Contact" at bounding box center [740, 423] width 78 height 18
